Goal: Task Accomplishment & Management: Manage account settings

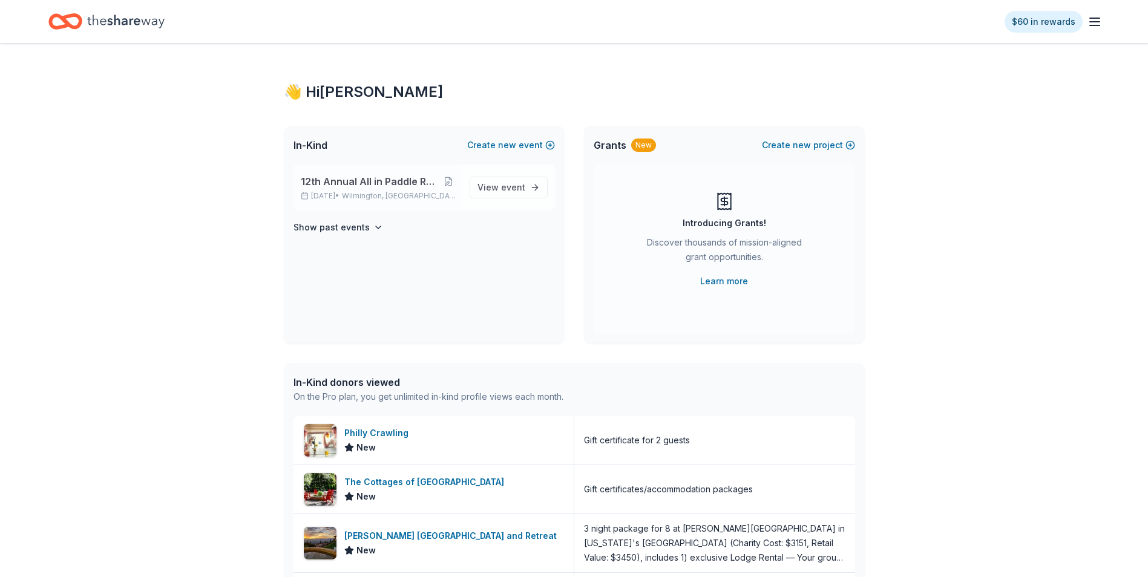
click at [338, 185] on span "12th Annual All in Paddle Raffle" at bounding box center [369, 181] width 137 height 15
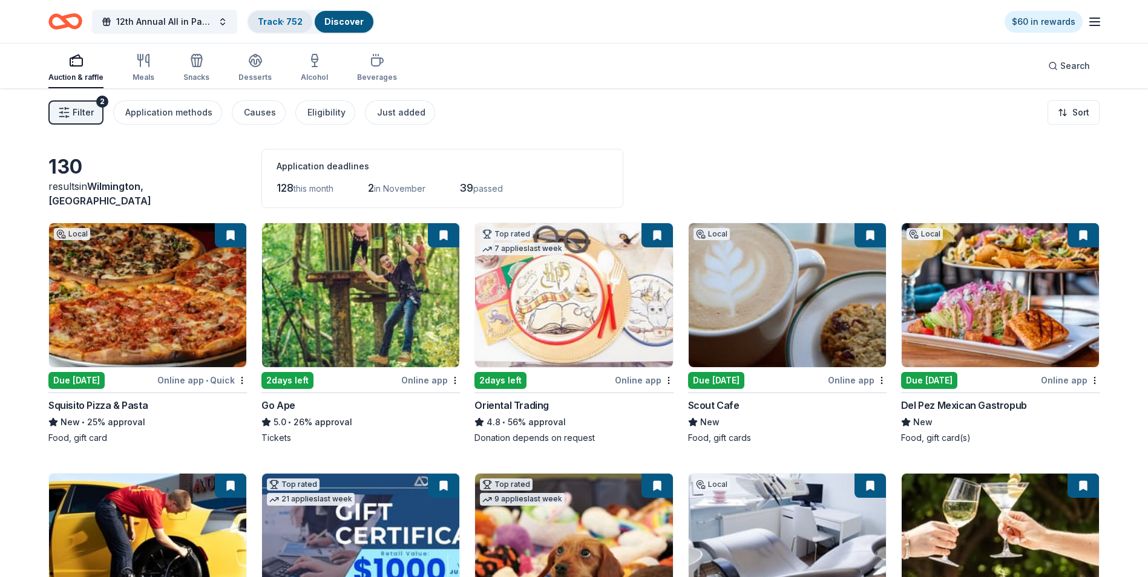
click at [275, 21] on link "Track · 752" at bounding box center [280, 21] width 45 height 10
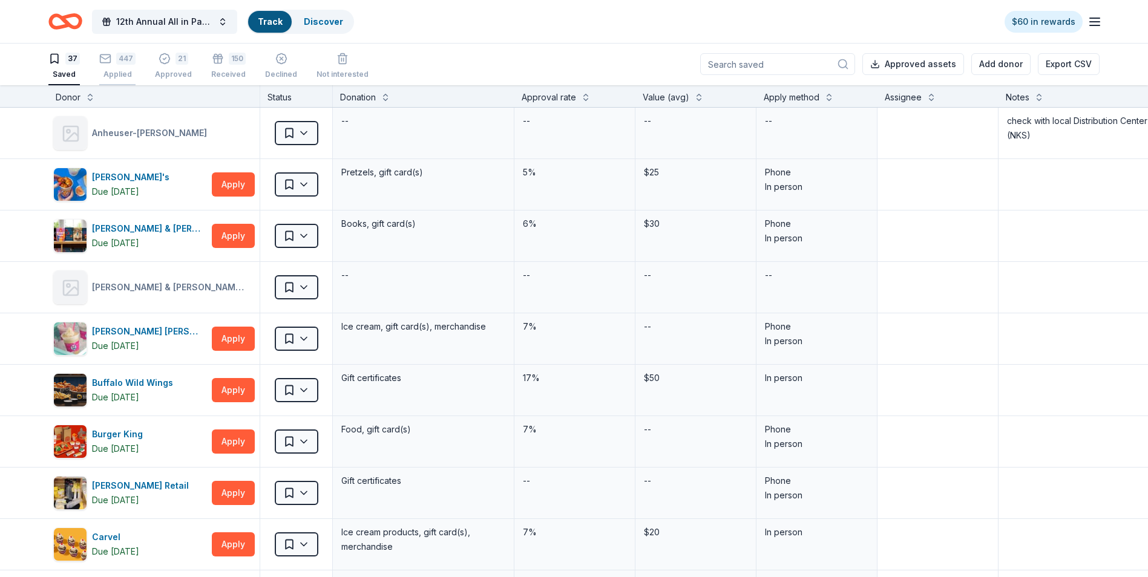
click at [117, 67] on div "447 Applied" at bounding box center [117, 66] width 36 height 27
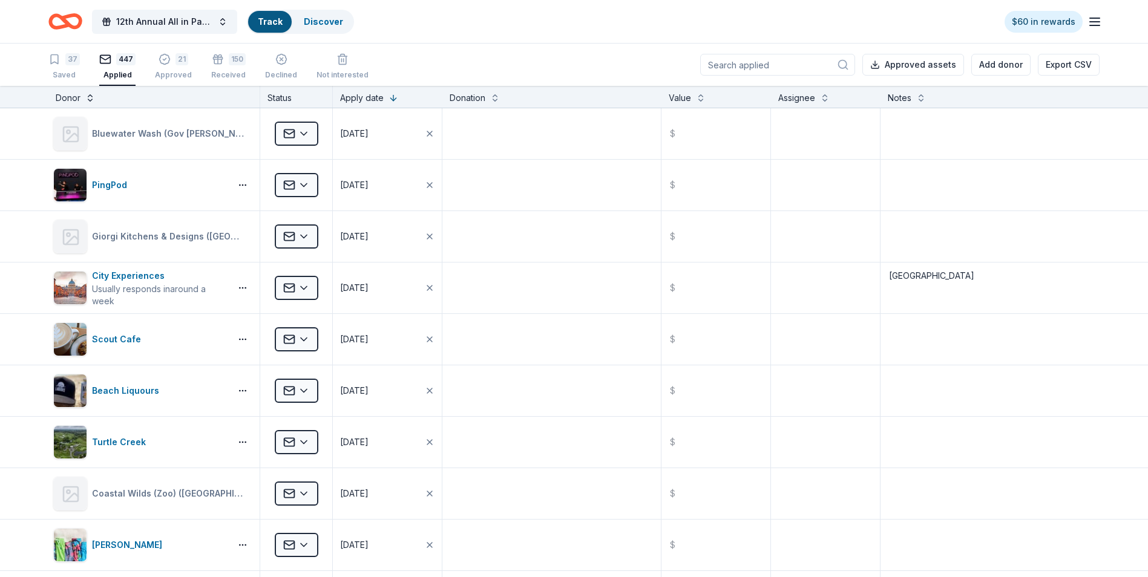
click at [91, 100] on button at bounding box center [90, 97] width 10 height 12
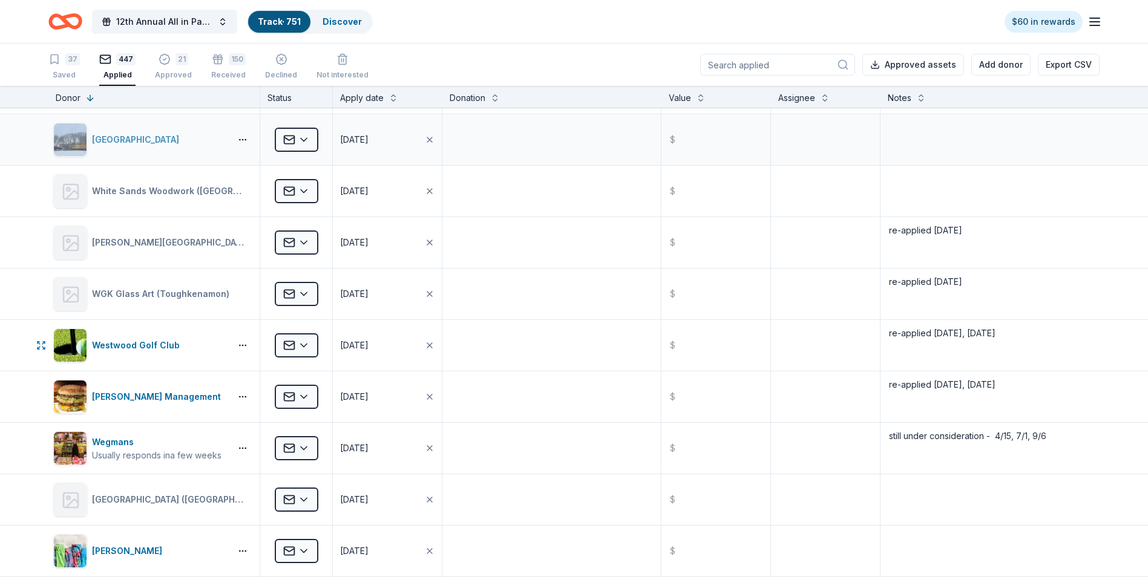
scroll to position [363, 0]
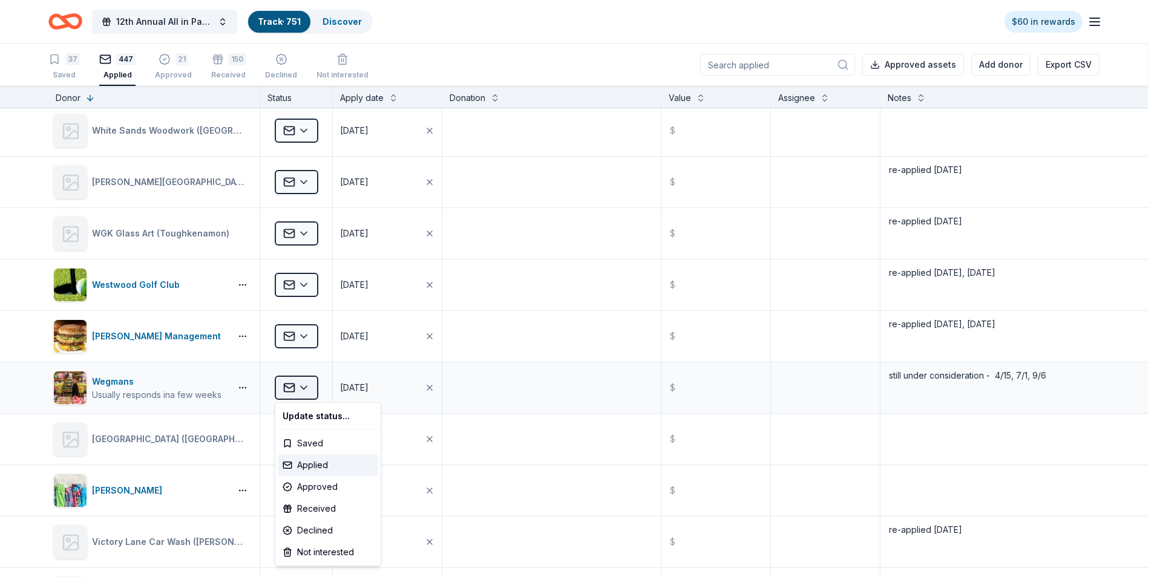
click at [308, 387] on html "12th Annual All in Paddle Raffle Track · 751 Discover $60 in rewards 37 Saved 4…" at bounding box center [578, 288] width 1157 height 577
click at [314, 487] on div "Approved" at bounding box center [328, 487] width 100 height 22
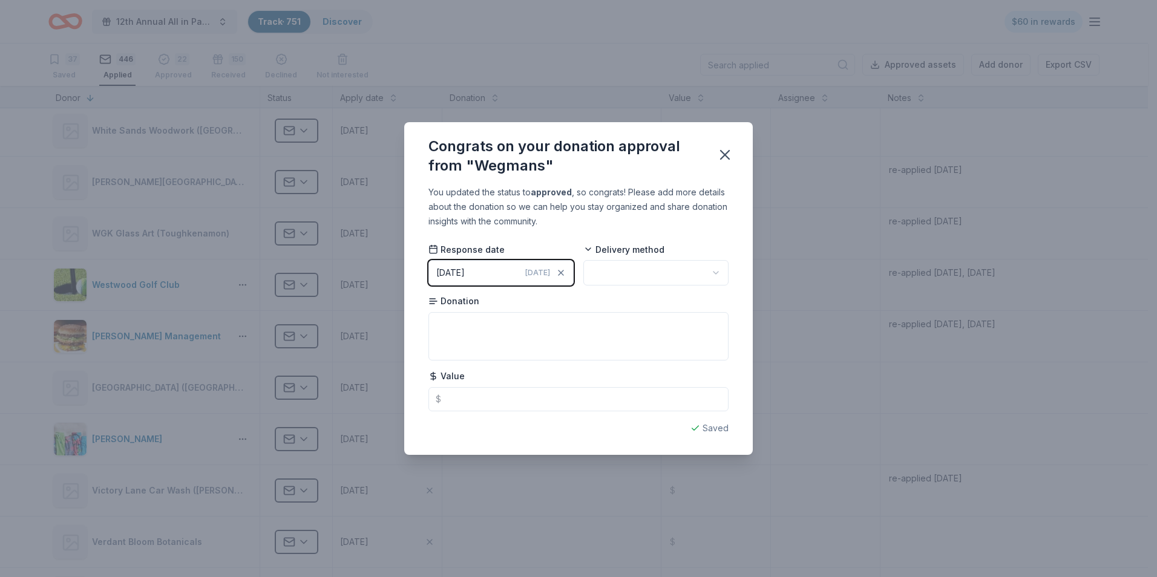
click at [717, 274] on html "12th Annual All in Paddle Raffle Track · 751 Discover $60 in rewards 37 Saved 4…" at bounding box center [578, 288] width 1157 height 577
click at [464, 323] on textarea at bounding box center [579, 336] width 300 height 48
type textarea "gift card"
click at [470, 399] on input "text" at bounding box center [579, 399] width 300 height 24
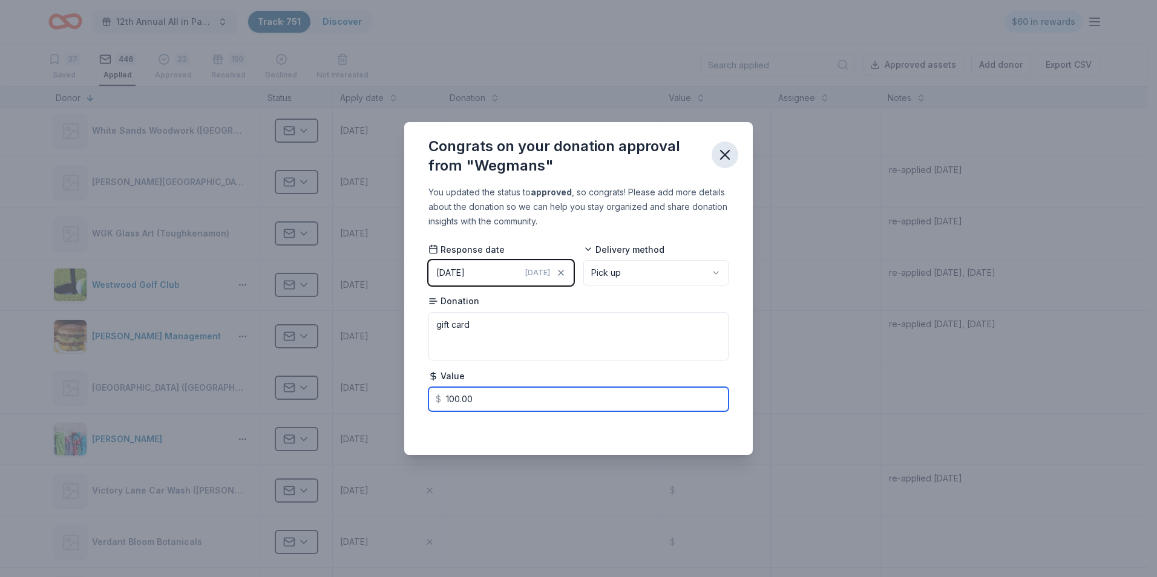
type input "100.00"
click at [727, 158] on icon "button" at bounding box center [725, 155] width 8 height 8
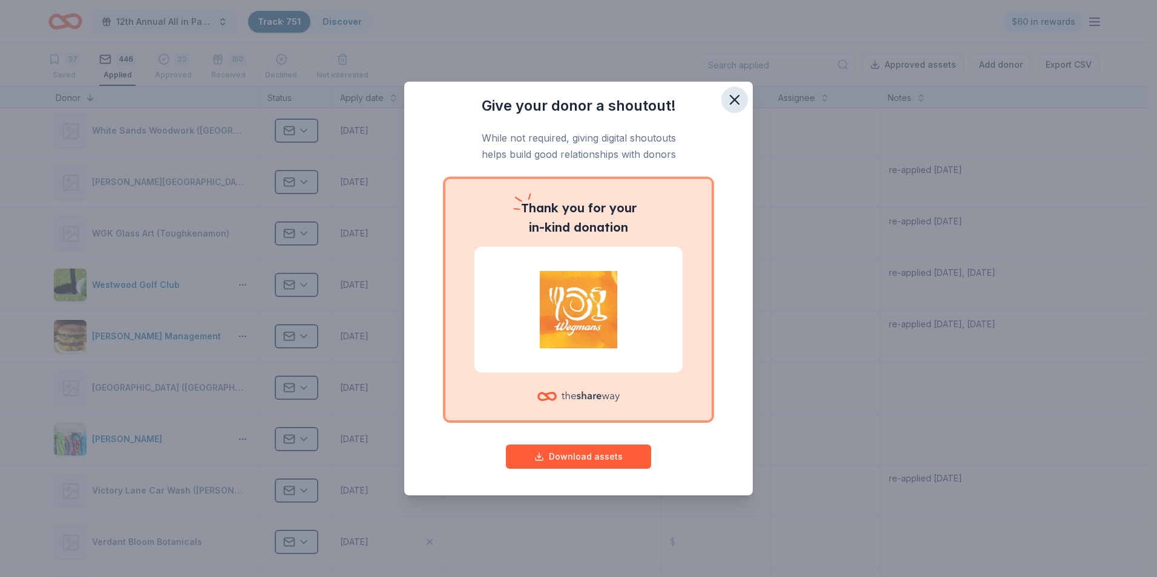
click at [734, 100] on icon "button" at bounding box center [735, 100] width 8 height 8
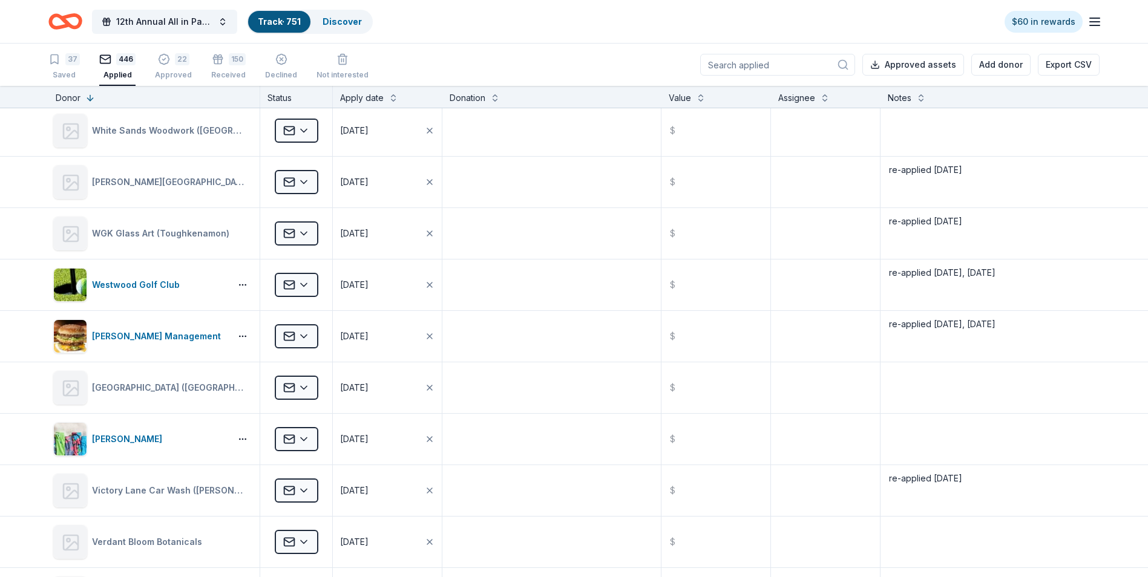
scroll to position [0, 0]
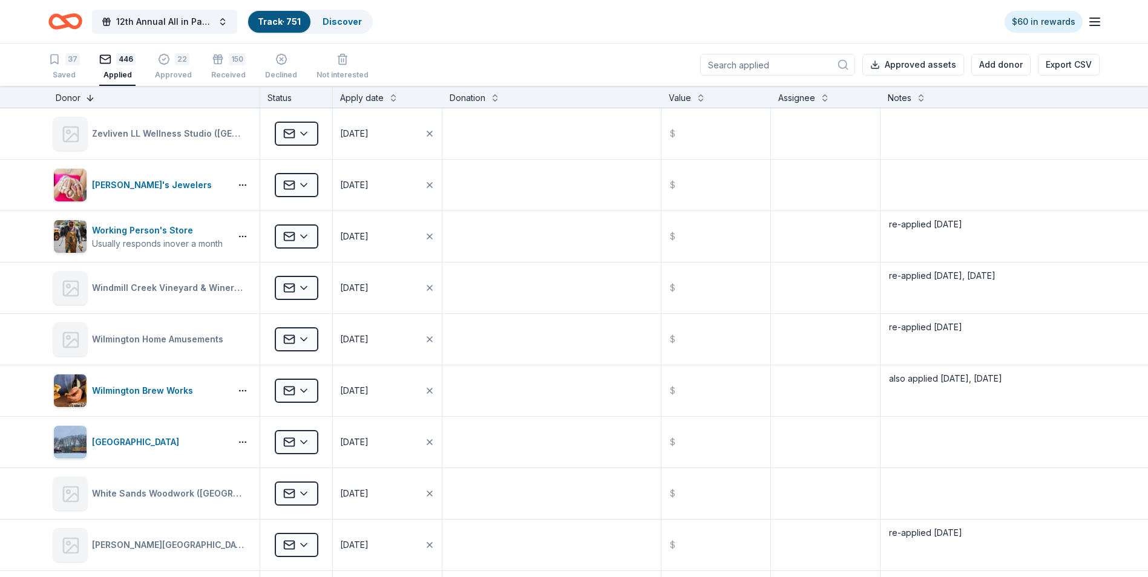
click at [87, 97] on button at bounding box center [90, 97] width 10 height 12
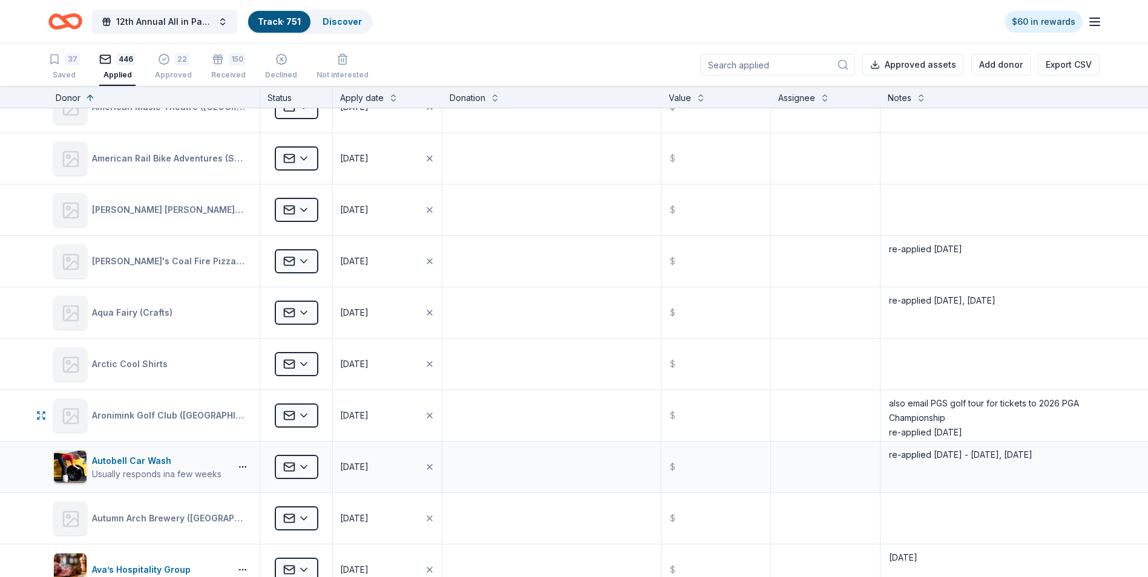
scroll to position [666, 0]
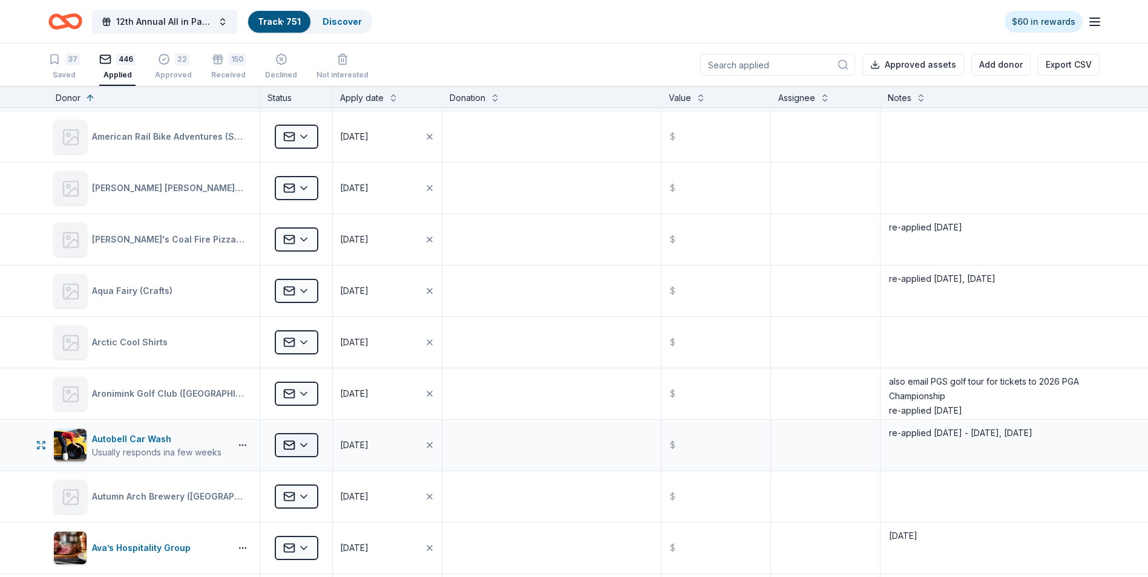
click at [304, 447] on html "12th Annual All in Paddle Raffle Track · 751 Discover $60 in rewards 37 Saved 4…" at bounding box center [574, 288] width 1148 height 577
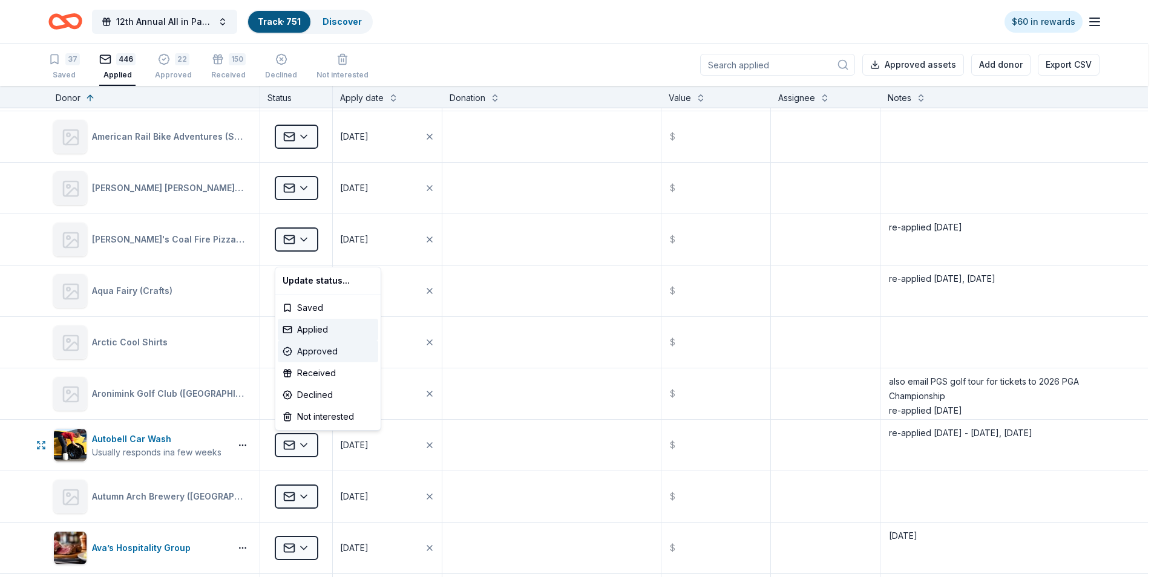
click at [312, 354] on div "Approved" at bounding box center [328, 352] width 100 height 22
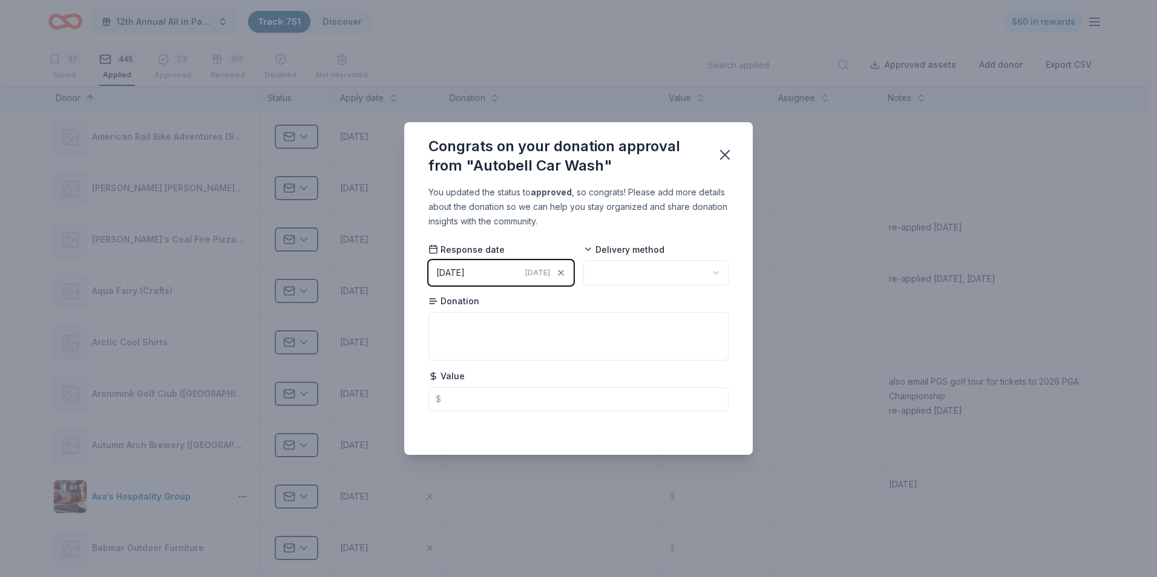
click at [713, 272] on html "12th Annual All in Paddle Raffle Track · 751 Discover $60 in rewards 37 Saved 4…" at bounding box center [578, 288] width 1157 height 577
click at [465, 321] on textarea at bounding box center [579, 336] width 300 height 48
type textarea "gift card"
click at [723, 152] on icon "button" at bounding box center [725, 155] width 8 height 8
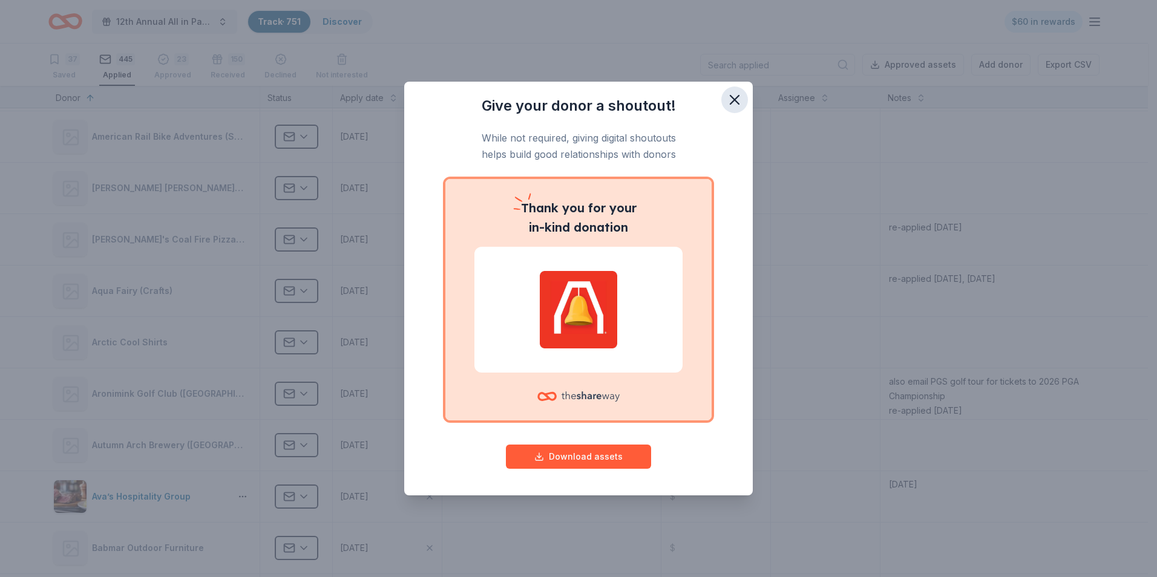
click at [734, 97] on icon "button" at bounding box center [734, 99] width 17 height 17
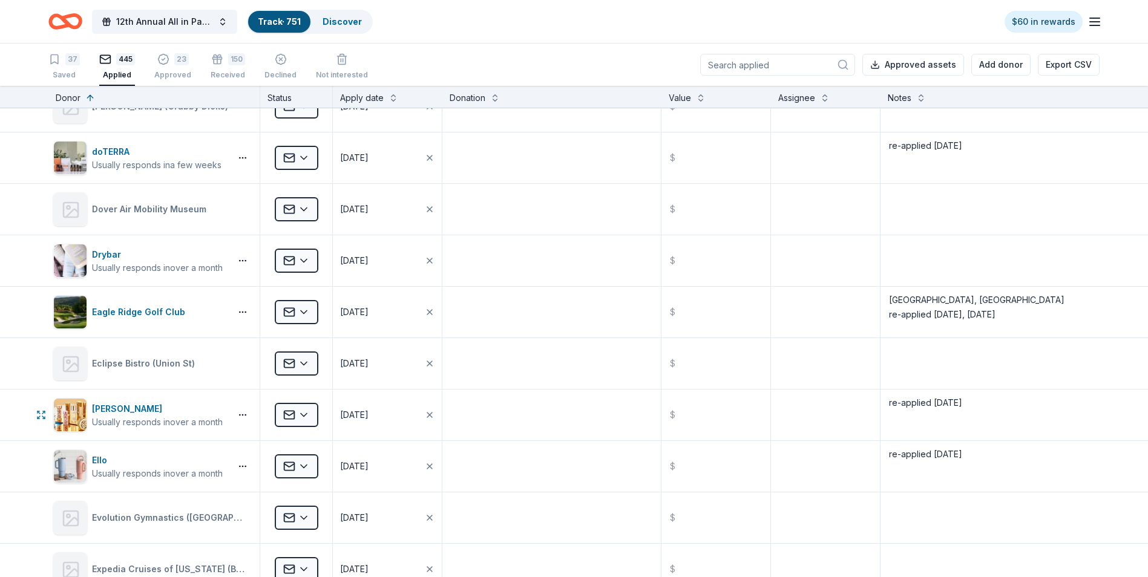
scroll to position [6416, 0]
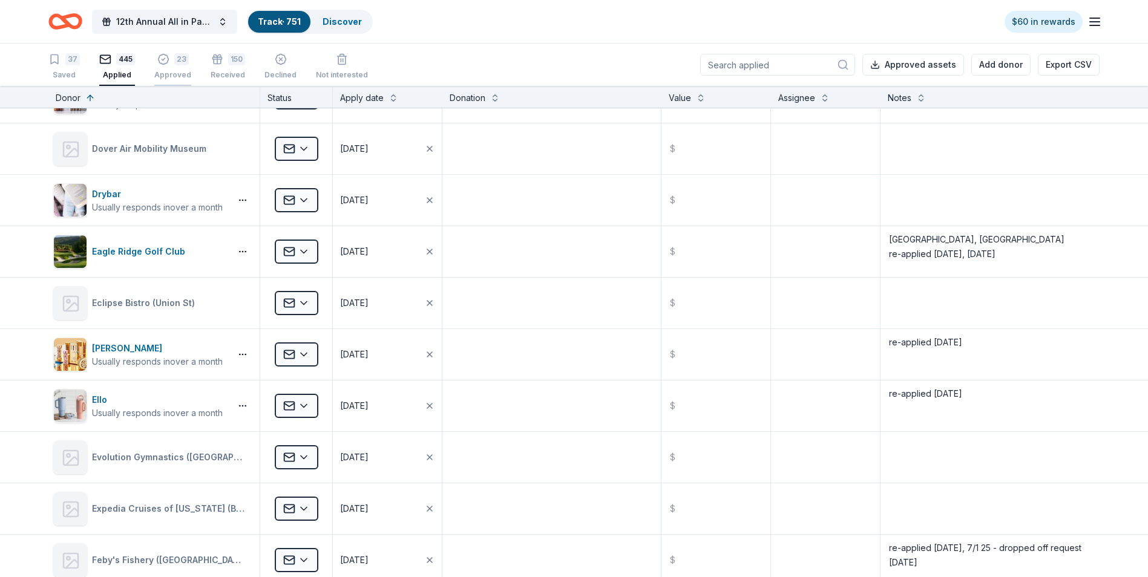
click at [172, 70] on div "Approved" at bounding box center [172, 72] width 37 height 10
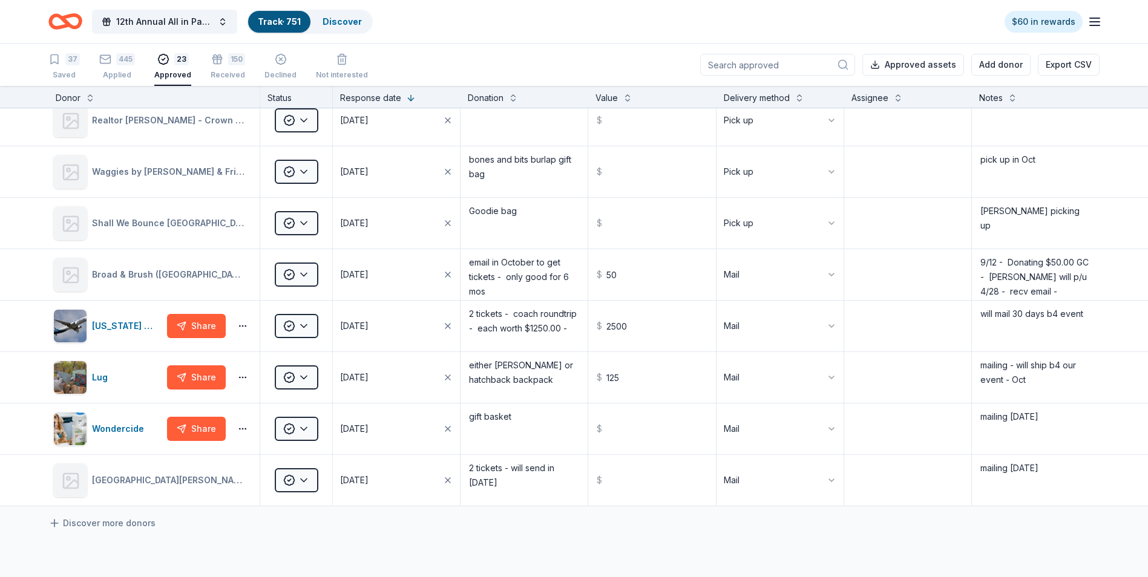
scroll to position [424, 0]
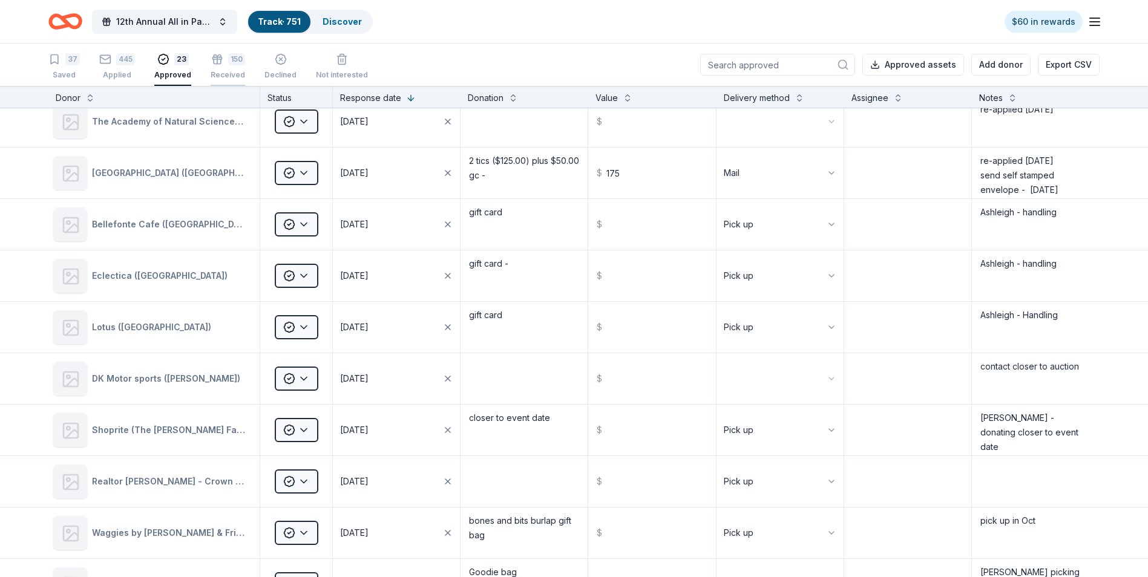
click at [232, 70] on div "Received" at bounding box center [228, 75] width 34 height 10
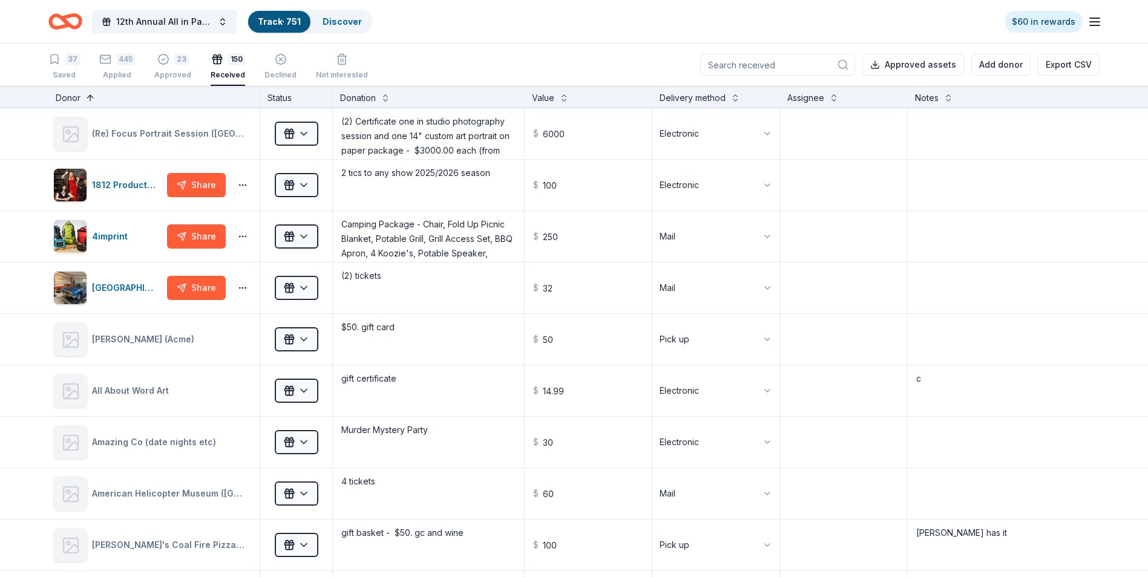
click at [90, 96] on button at bounding box center [90, 97] width 10 height 12
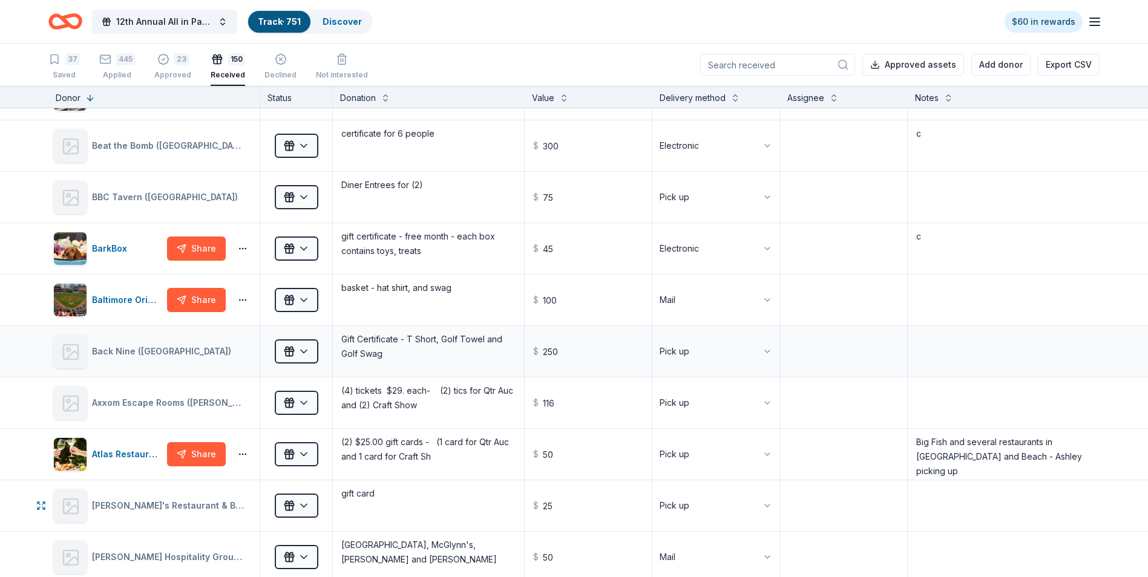
scroll to position [6416, 0]
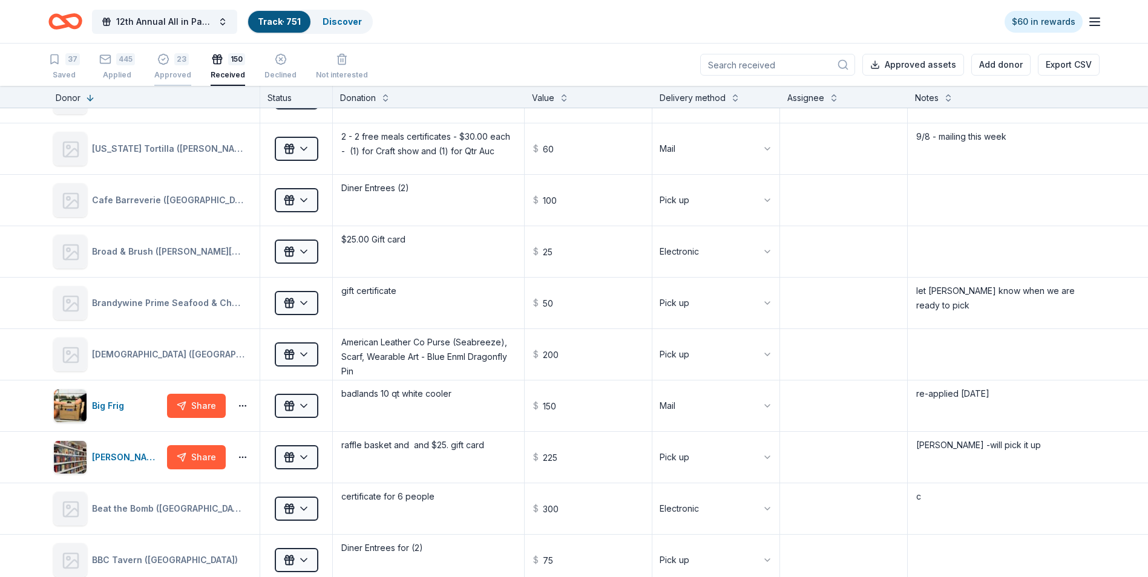
click at [170, 70] on div "23 Approved" at bounding box center [172, 61] width 37 height 27
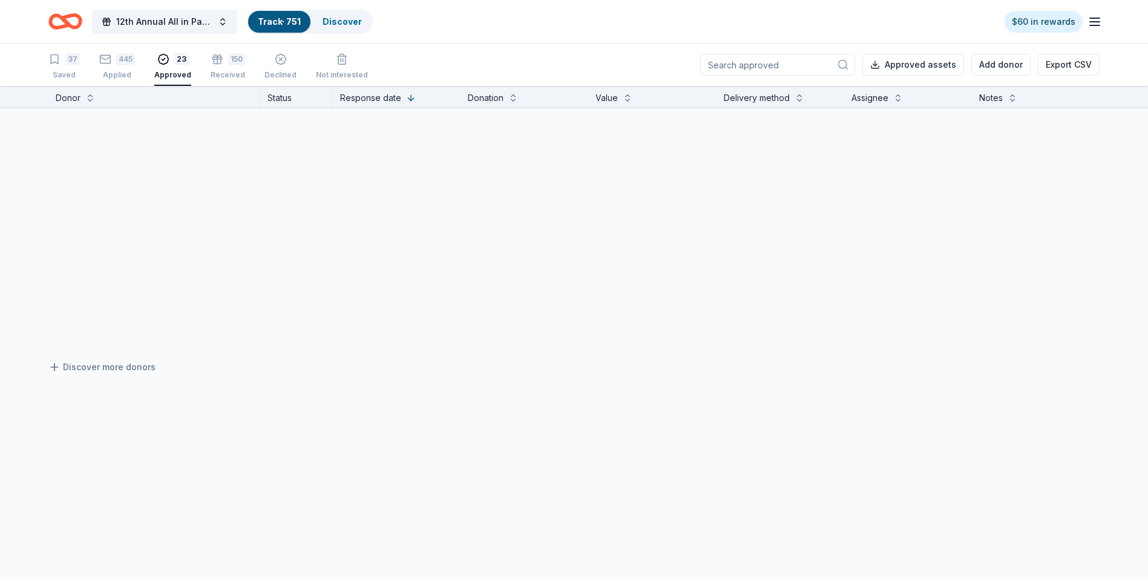
scroll to position [941, 0]
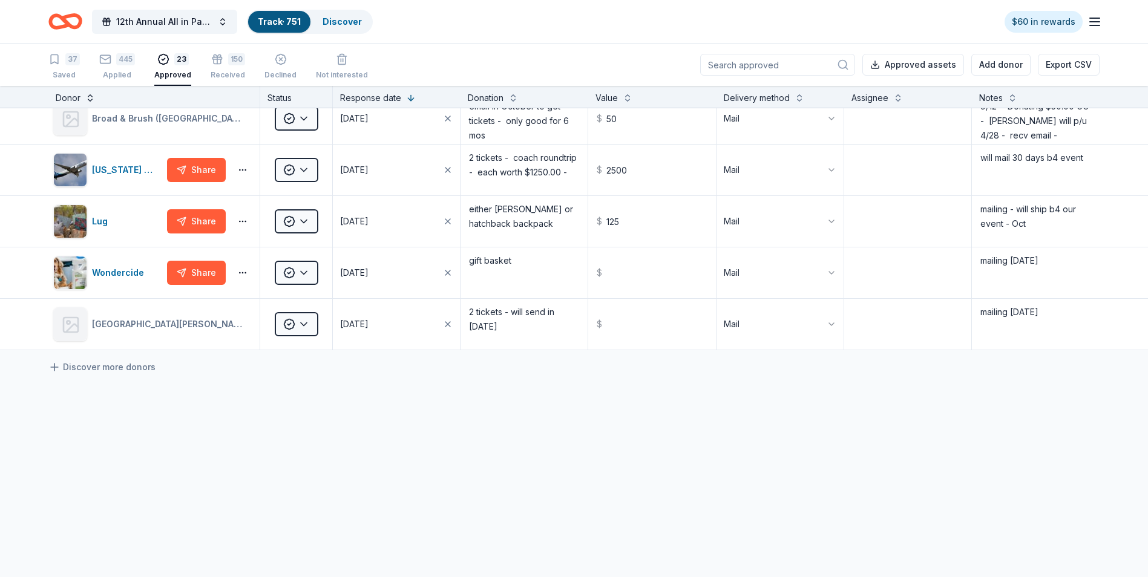
click at [89, 100] on button at bounding box center [90, 97] width 10 height 12
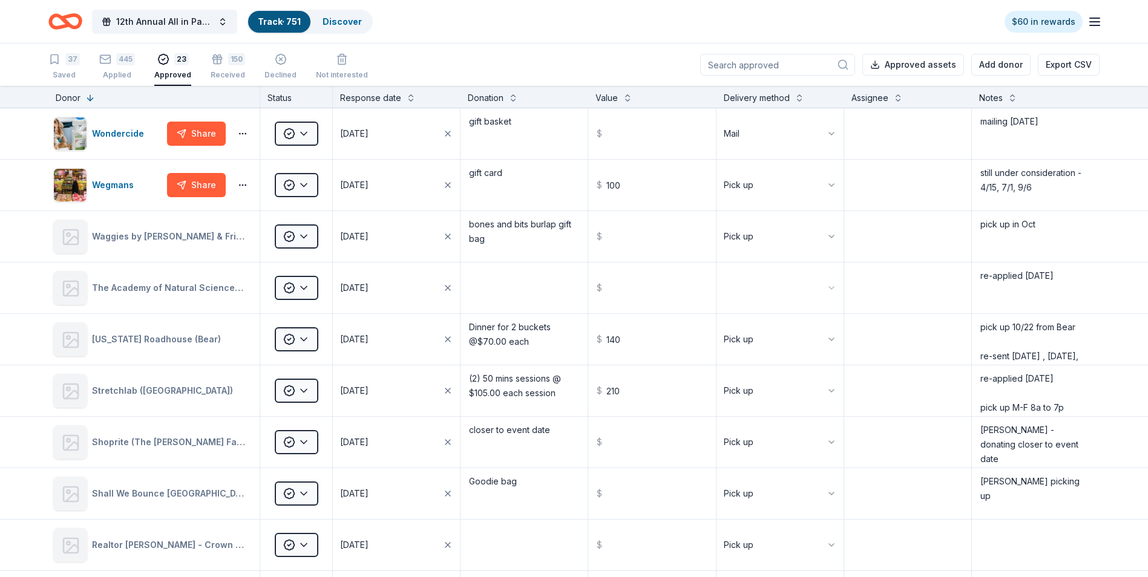
click at [756, 64] on input at bounding box center [777, 65] width 155 height 22
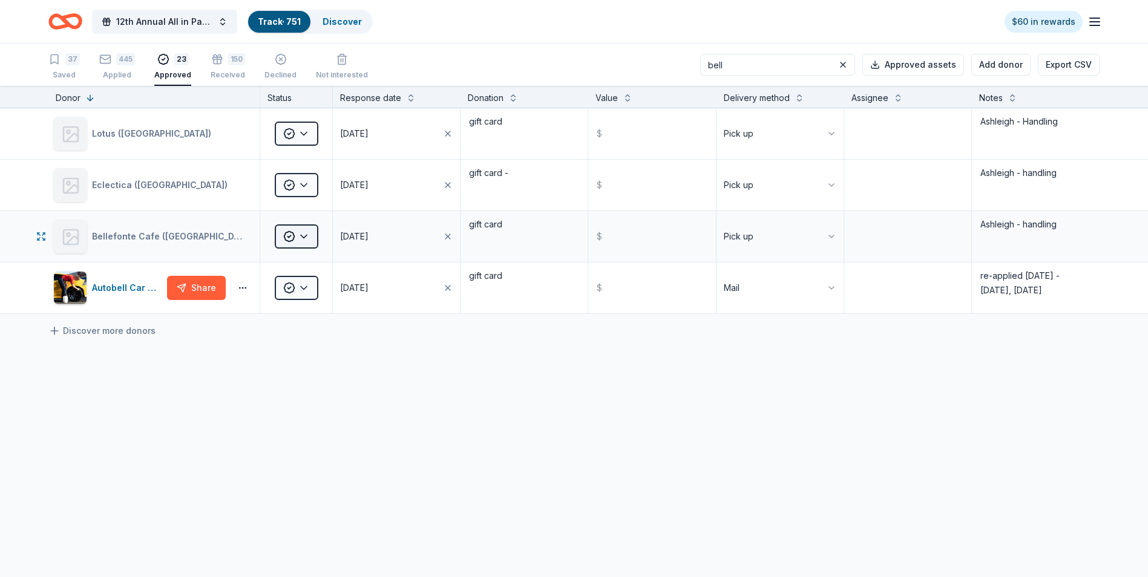
type input "bell"
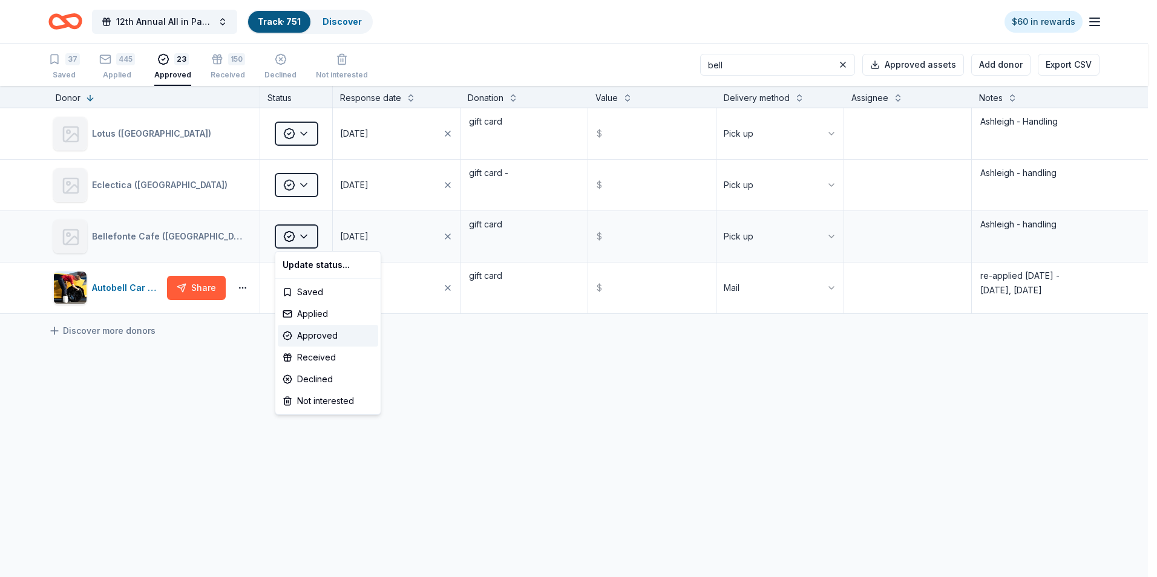
click at [304, 238] on html "12th Annual All in Paddle Raffle Track · 751 Discover $60 in rewards 37 Saved 4…" at bounding box center [578, 288] width 1157 height 577
click at [305, 357] on div "Received" at bounding box center [328, 358] width 100 height 22
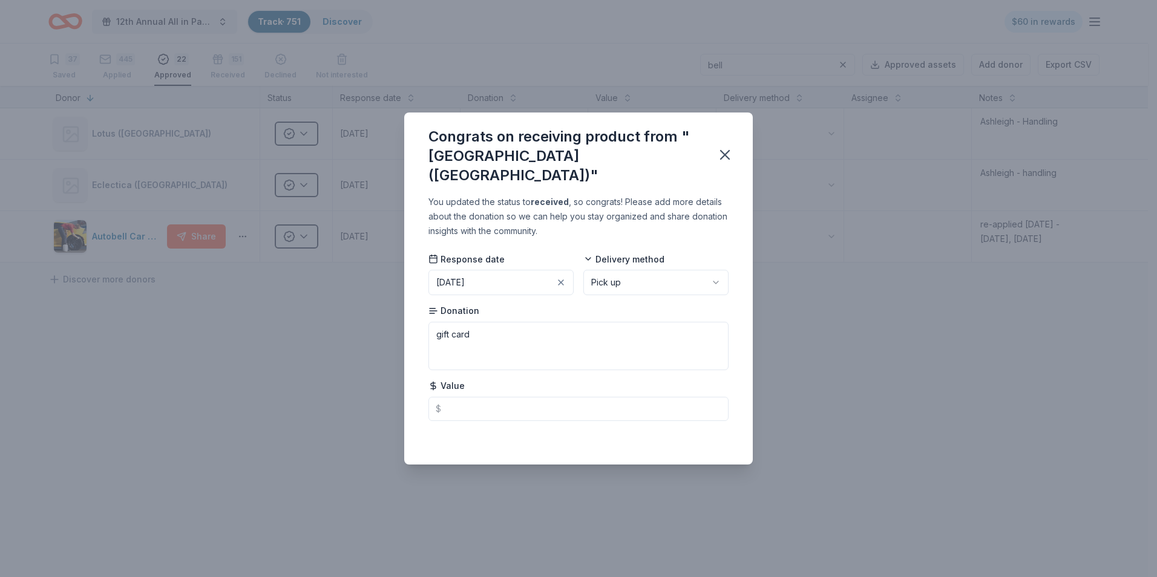
click at [513, 274] on button "[DATE]" at bounding box center [501, 282] width 145 height 25
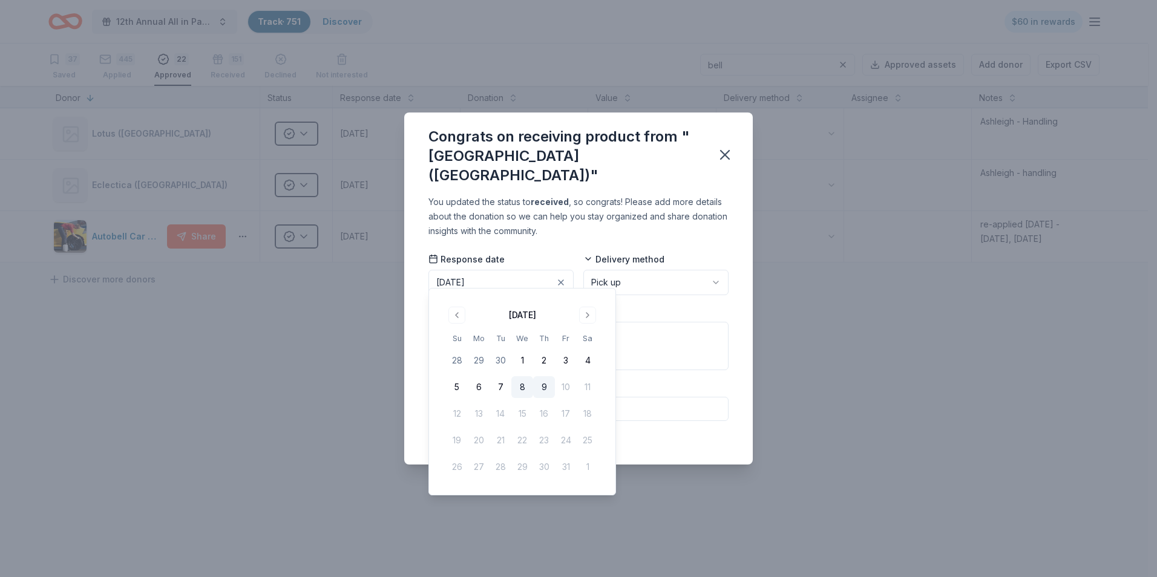
click at [521, 389] on button "8" at bounding box center [522, 387] width 22 height 22
click at [634, 337] on textarea "gift card" at bounding box center [579, 346] width 300 height 48
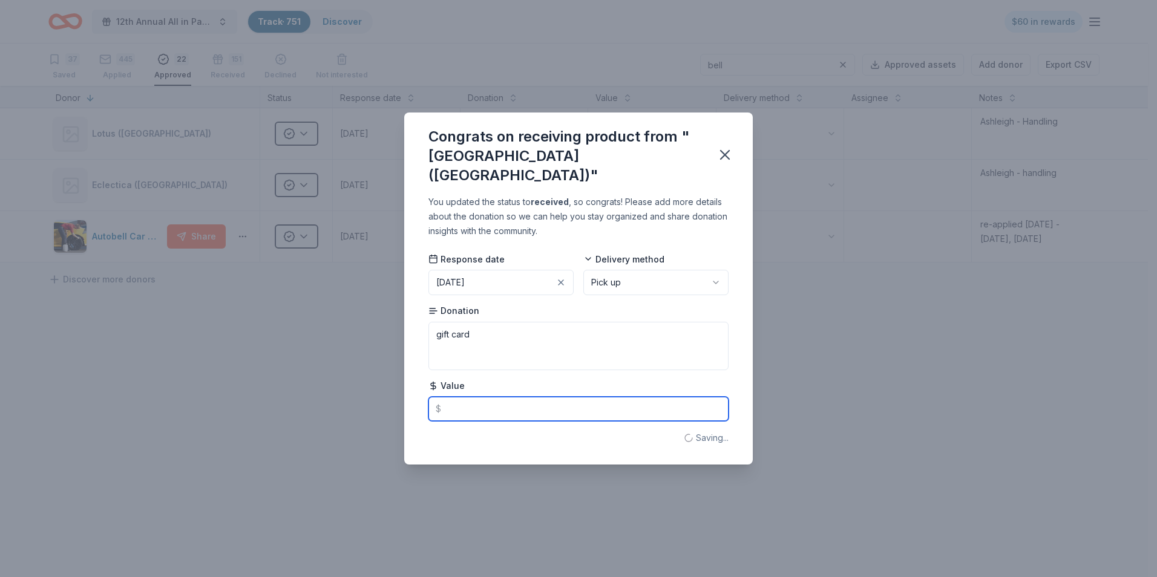
click at [463, 400] on input "text" at bounding box center [579, 409] width 300 height 24
type input "25.00"
click at [487, 327] on textarea "gift card" at bounding box center [579, 346] width 300 height 48
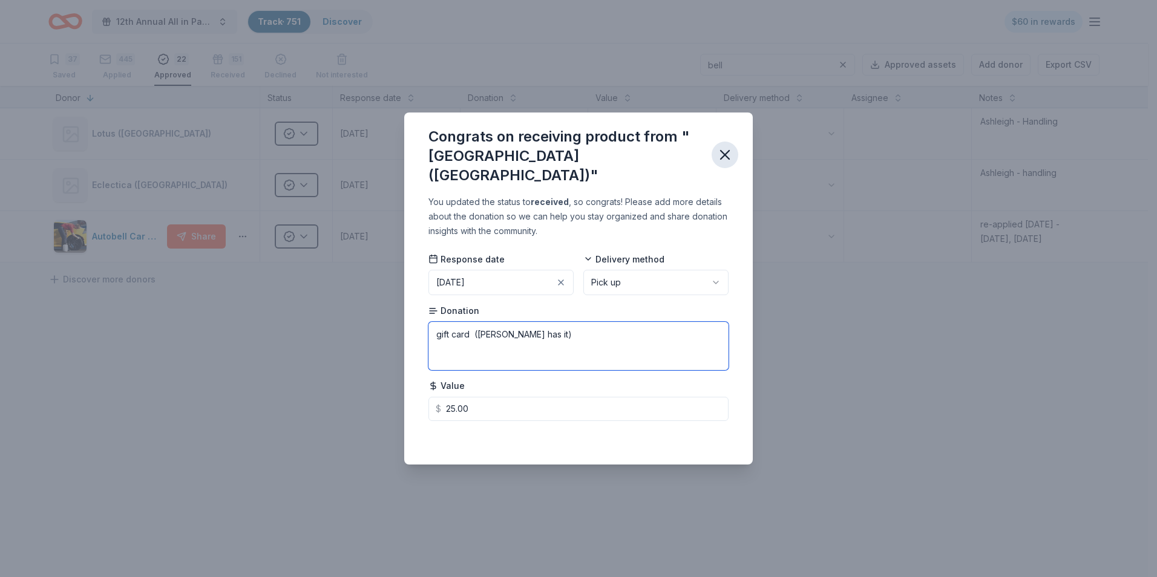
type textarea "gift card ([PERSON_NAME] has it)"
click at [720, 155] on icon "button" at bounding box center [725, 154] width 17 height 17
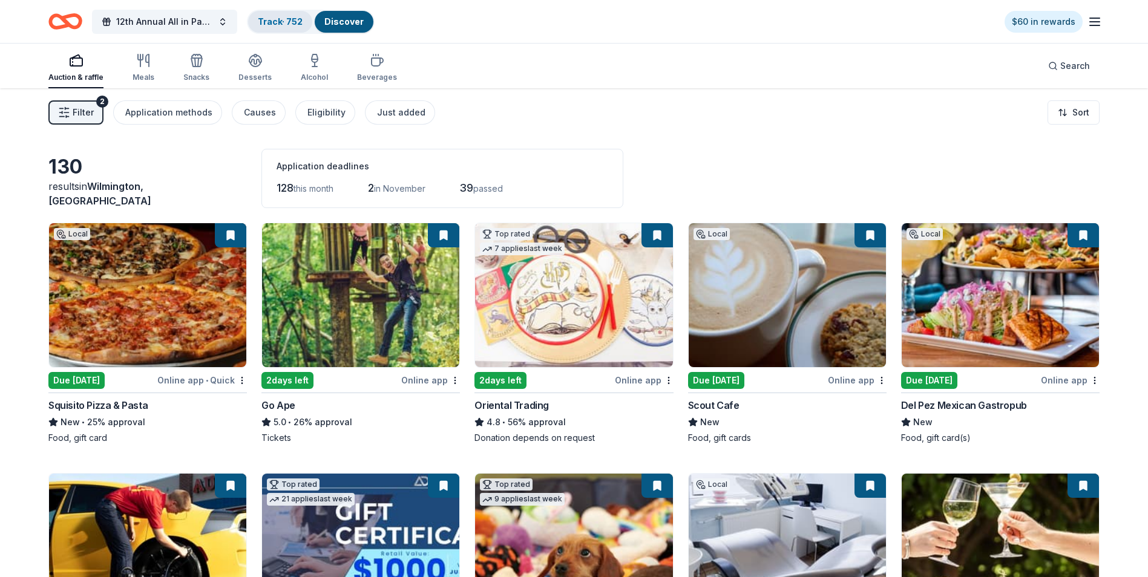
click at [273, 27] on div "Track · 752" at bounding box center [280, 22] width 64 height 22
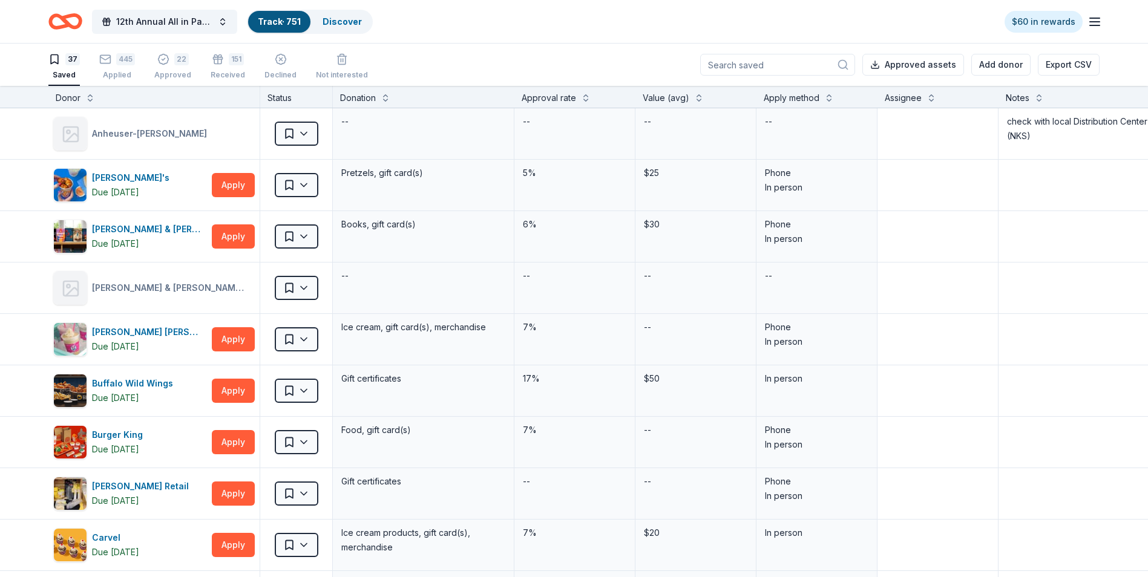
scroll to position [1, 0]
